Goal: Information Seeking & Learning: Check status

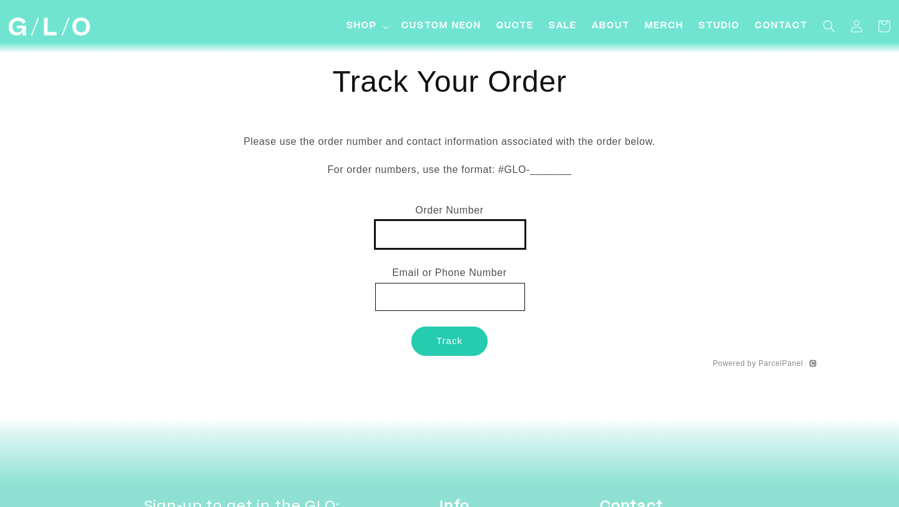
click at [423, 231] on input "text" at bounding box center [450, 234] width 150 height 28
paste input "MX0028955001"
type input "MX0028955001"
click at [461, 336] on button "Track" at bounding box center [449, 340] width 76 height 29
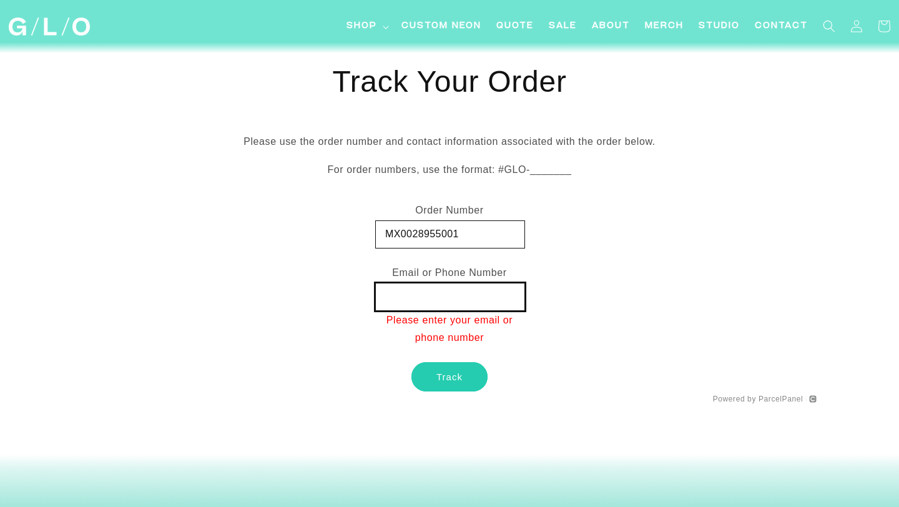
click at [453, 298] on input "text" at bounding box center [450, 297] width 150 height 28
type input "[EMAIL_ADDRESS][DOMAIN_NAME]"
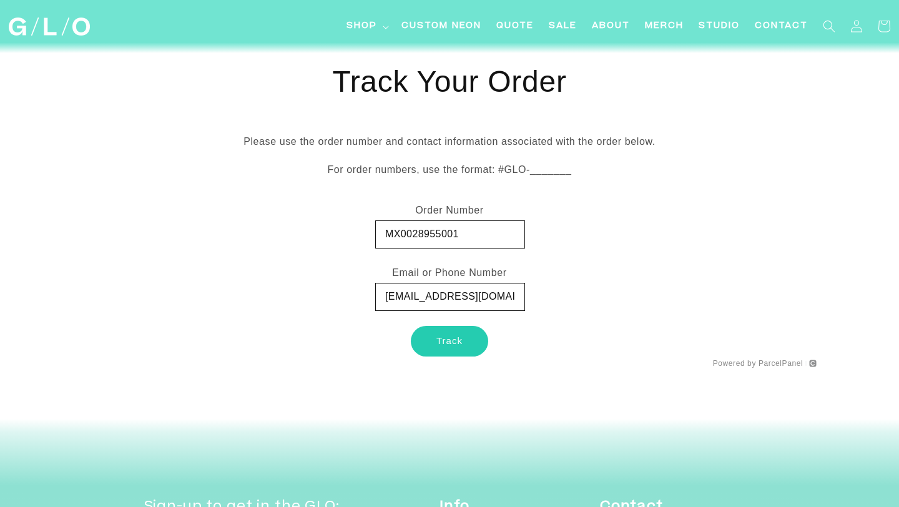
click at [450, 345] on button "Track" at bounding box center [449, 340] width 76 height 29
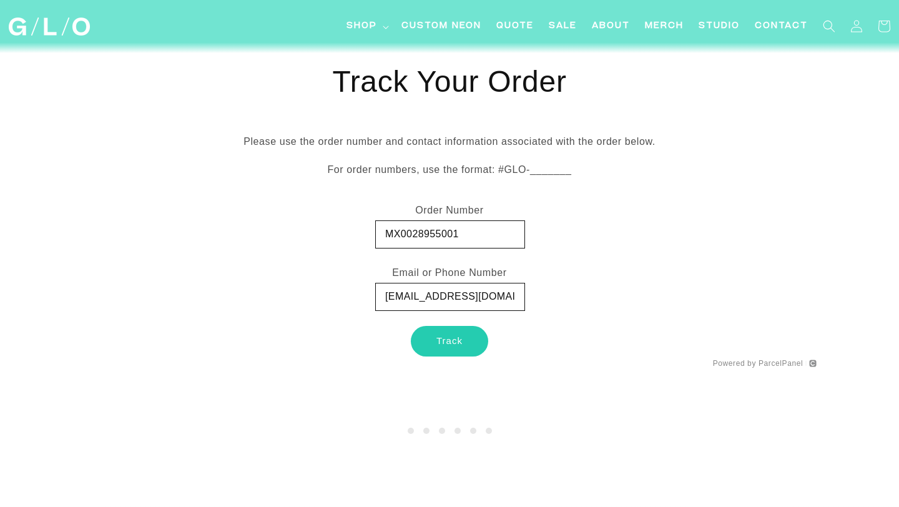
type input "MX0028955001"
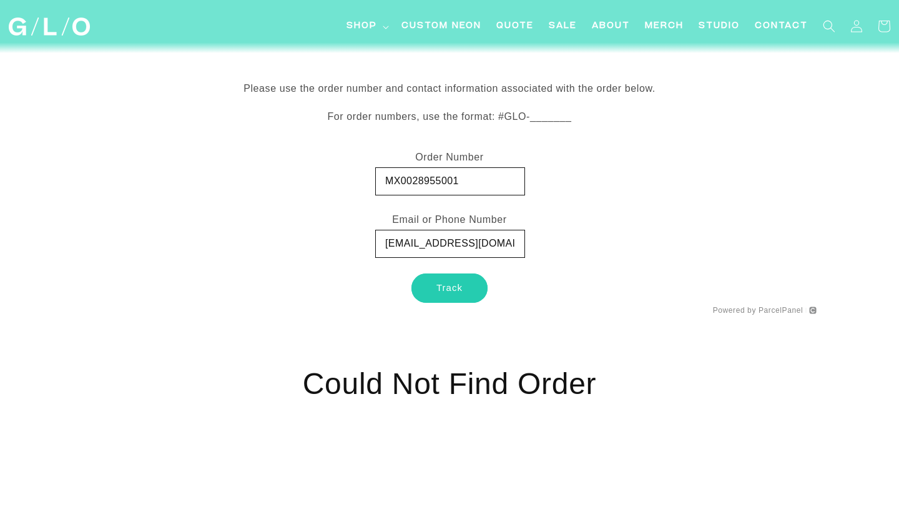
scroll to position [71, 0]
